Goal: Information Seeking & Learning: Learn about a topic

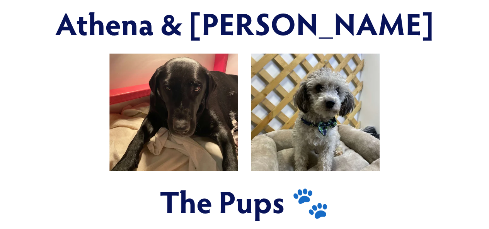
scroll to position [290, 0]
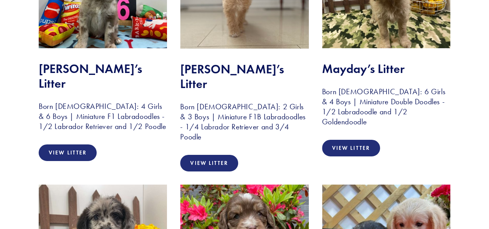
scroll to position [2761, 0]
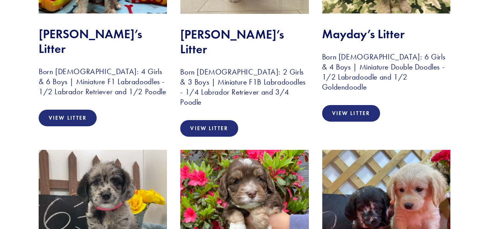
scroll to position [2799, 0]
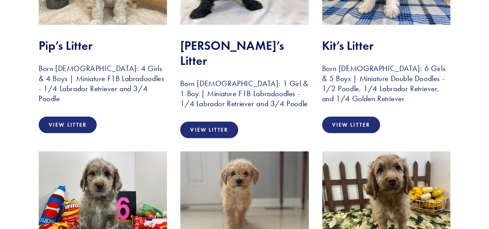
scroll to position [2553, 0]
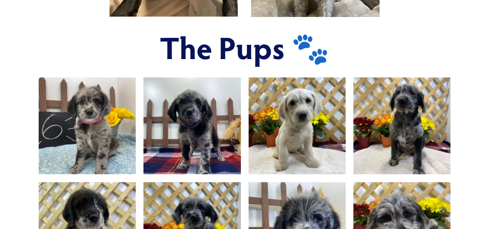
scroll to position [447, 0]
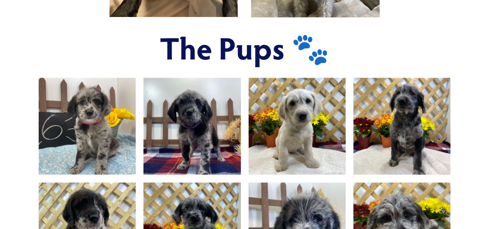
click at [415, 147] on img at bounding box center [402, 126] width 130 height 97
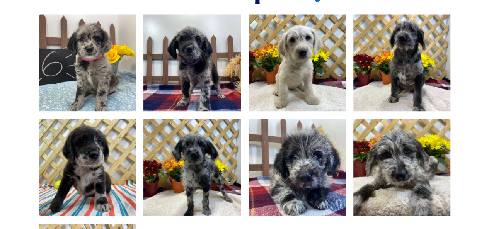
scroll to position [510, 0]
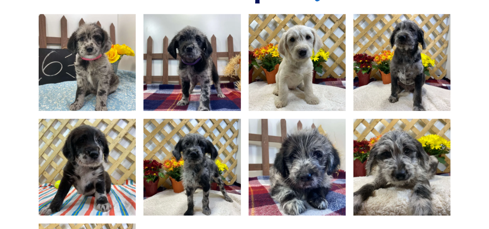
click at [292, 90] on img at bounding box center [297, 62] width 130 height 97
click at [281, 83] on img at bounding box center [297, 62] width 130 height 97
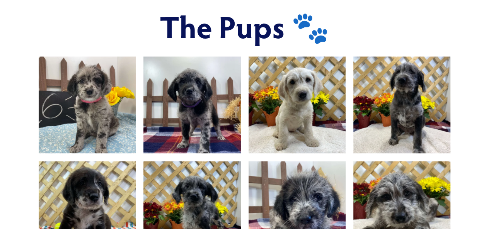
scroll to position [466, 0]
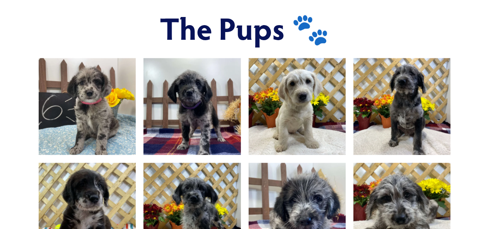
click at [271, 116] on img at bounding box center [297, 106] width 130 height 97
click at [244, 118] on div at bounding box center [195, 110] width 105 height 105
click at [243, 113] on div at bounding box center [195, 110] width 105 height 105
click at [247, 110] on div at bounding box center [195, 110] width 105 height 105
click at [257, 108] on img at bounding box center [297, 106] width 130 height 97
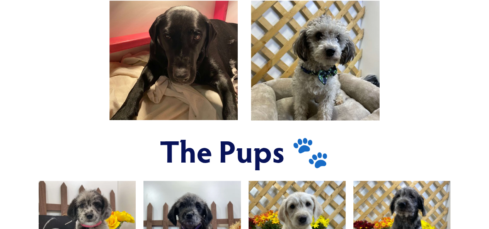
scroll to position [337, 0]
